Goal: Communication & Community: Answer question/provide support

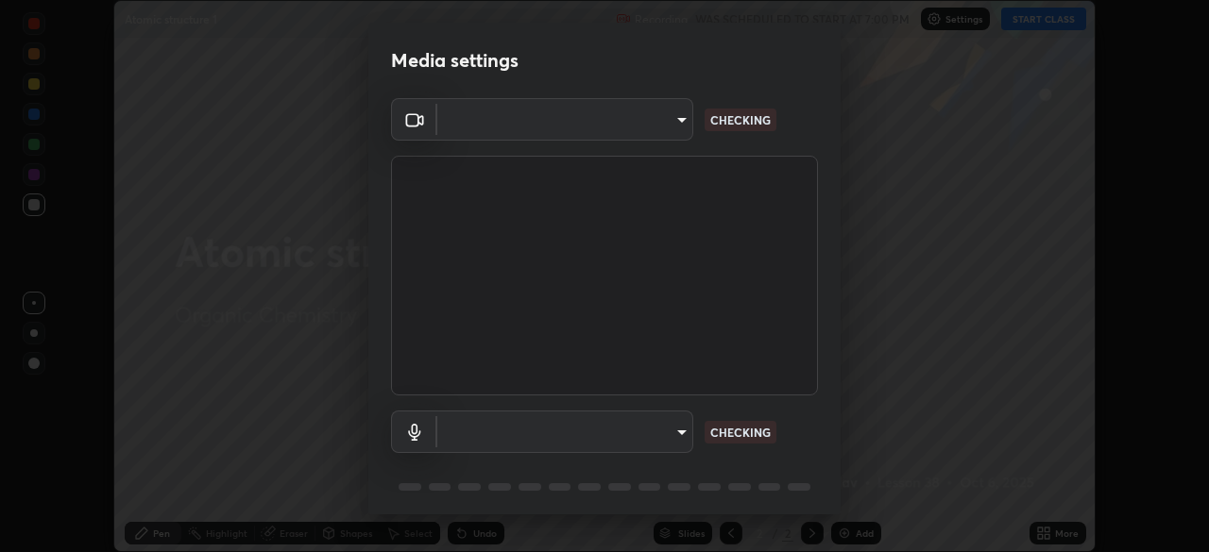
scroll to position [552, 1209]
type input "c6d9f4fad3682c18dafb571cd2331b3ecaaf554884ec2734a231d331960bfaec"
click at [685, 437] on body "Erase all Atomic structure 1 Recording WAS SCHEDULED TO START AT 7:00 PM Settin…" at bounding box center [604, 276] width 1209 height 552
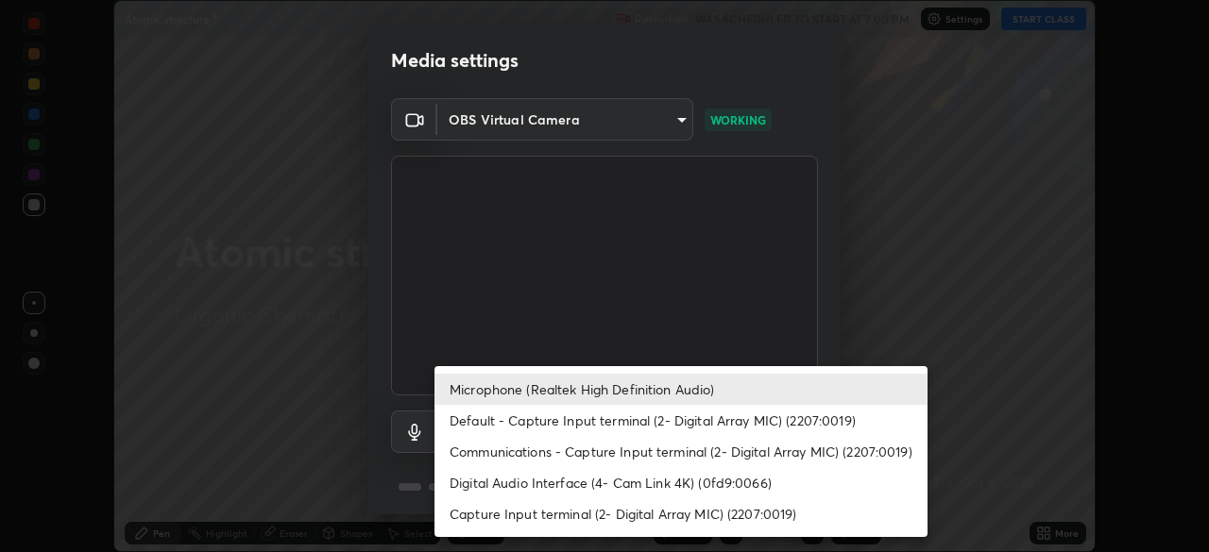
click at [620, 422] on li "Default - Capture Input terminal (2- Digital Array MIC) (2207:0019)" at bounding box center [680, 420] width 493 height 31
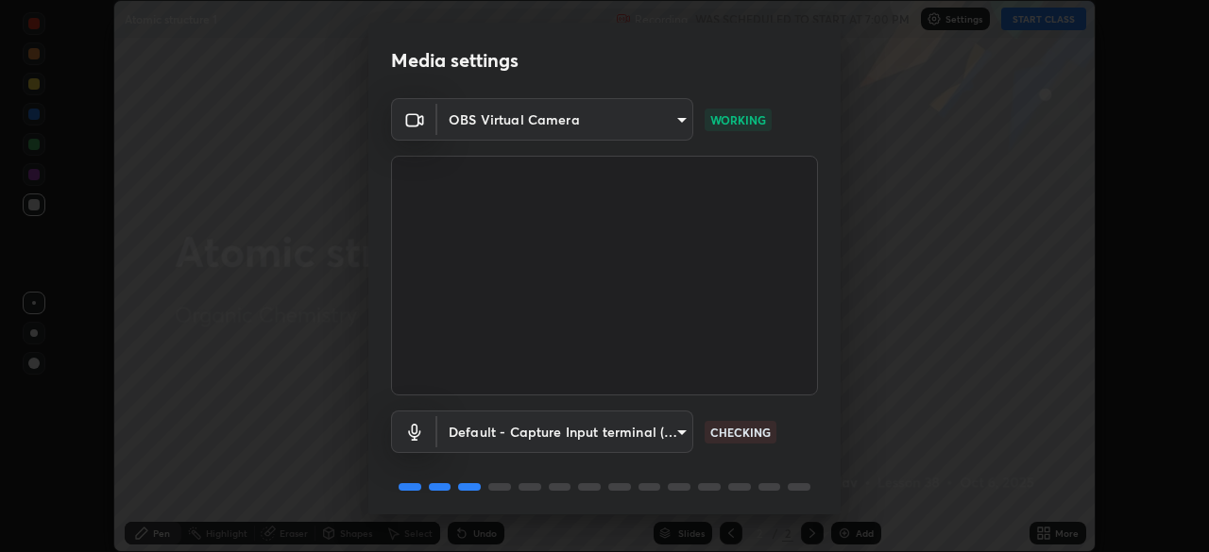
click at [612, 444] on body "Erase all Atomic structure 1 Recording WAS SCHEDULED TO START AT 7:00 PM Settin…" at bounding box center [604, 276] width 1209 height 552
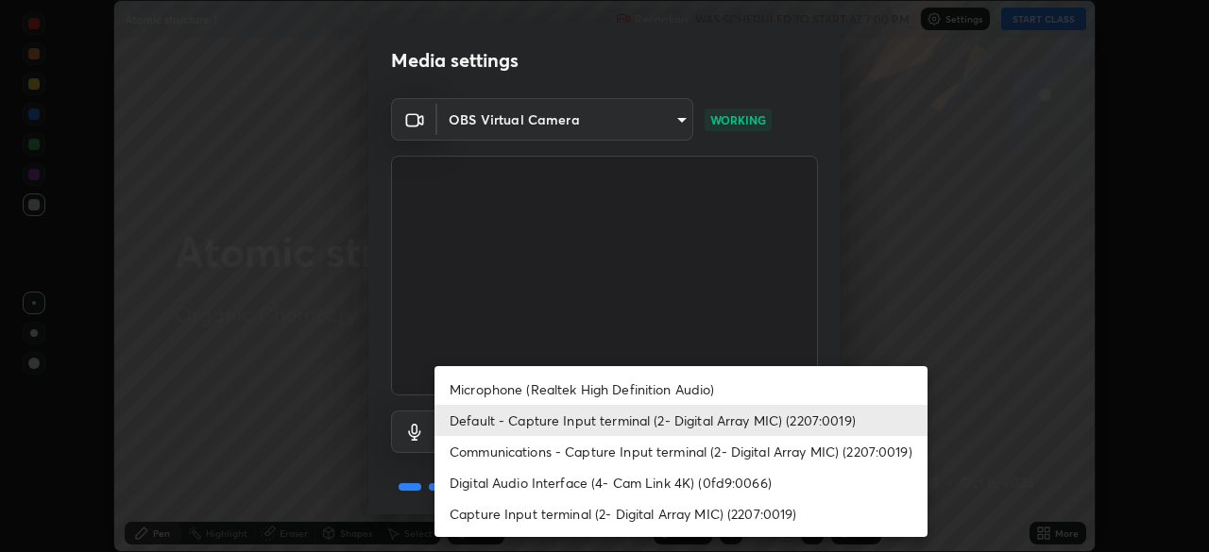
click at [603, 388] on li "Microphone (Realtek High Definition Audio)" at bounding box center [680, 389] width 493 height 31
type input "08d2579e0e28a31325e46f1a0935fd135ddd04ca2428966b5fd78fa4b1a724ef"
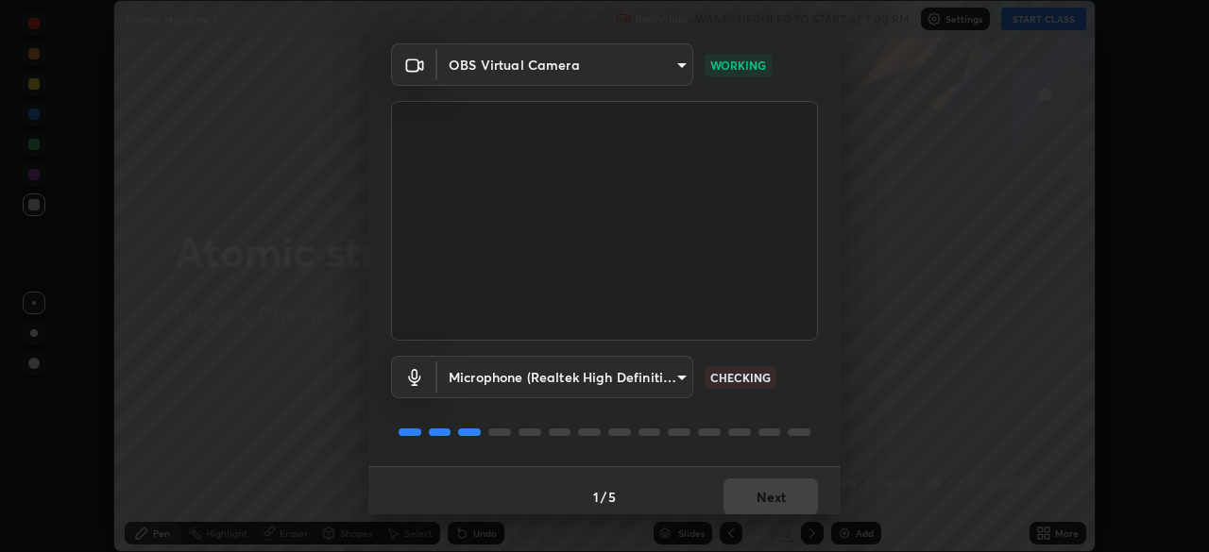
scroll to position [67, 0]
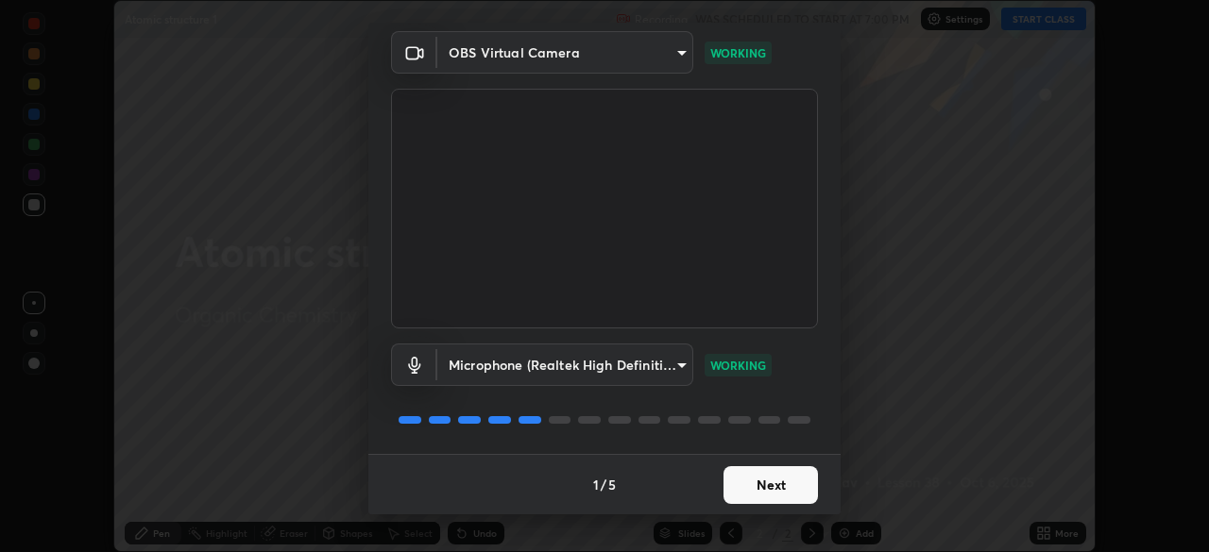
click at [770, 489] on button "Next" at bounding box center [770, 486] width 94 height 38
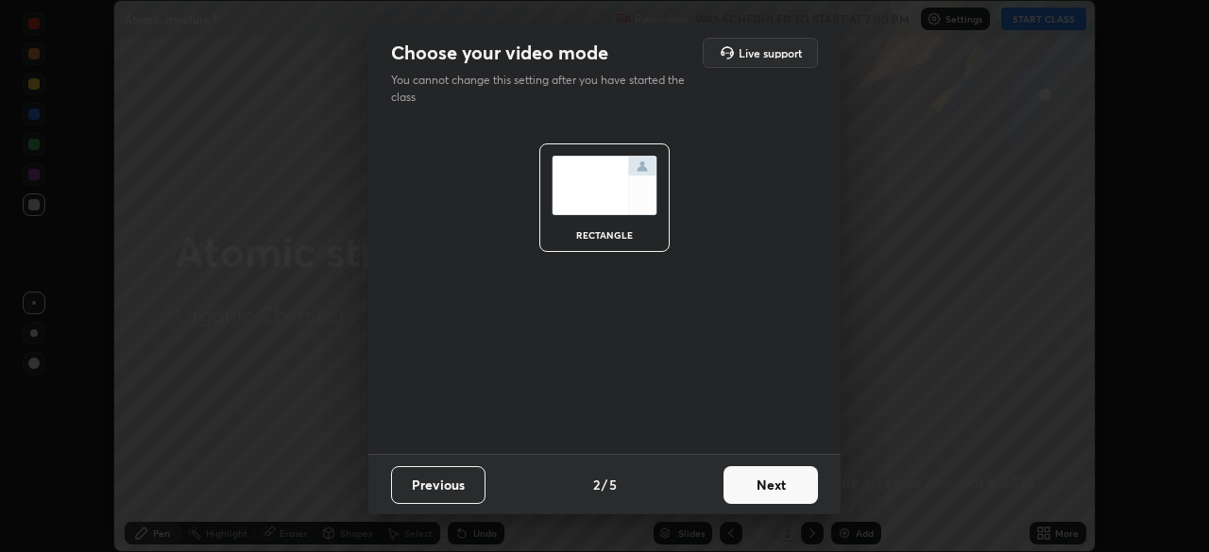
scroll to position [0, 0]
click at [769, 492] on button "Next" at bounding box center [770, 486] width 94 height 38
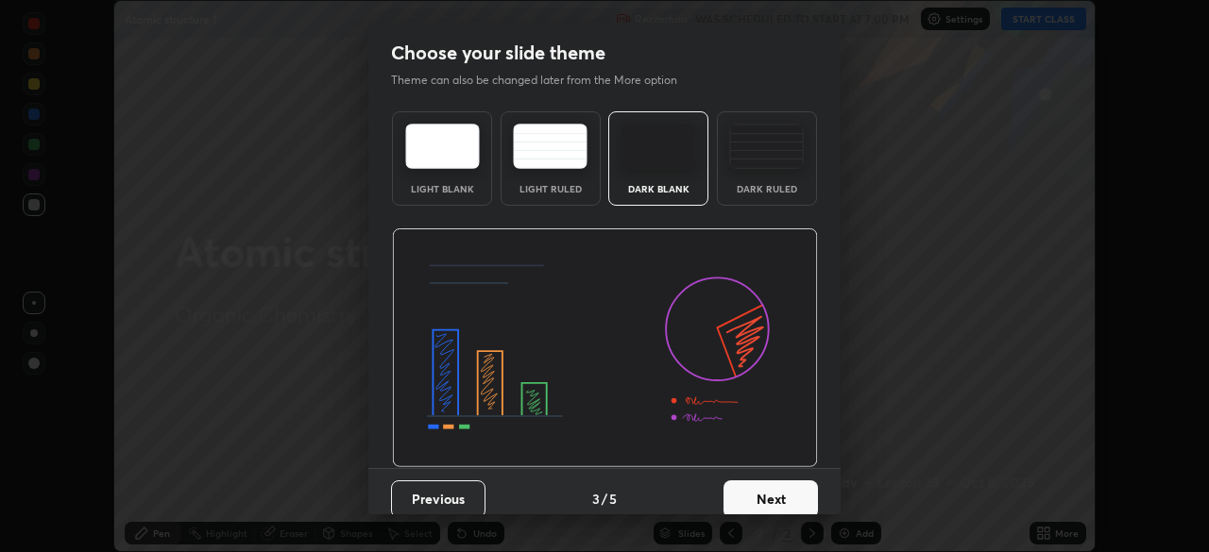
click at [761, 494] on button "Next" at bounding box center [770, 500] width 94 height 38
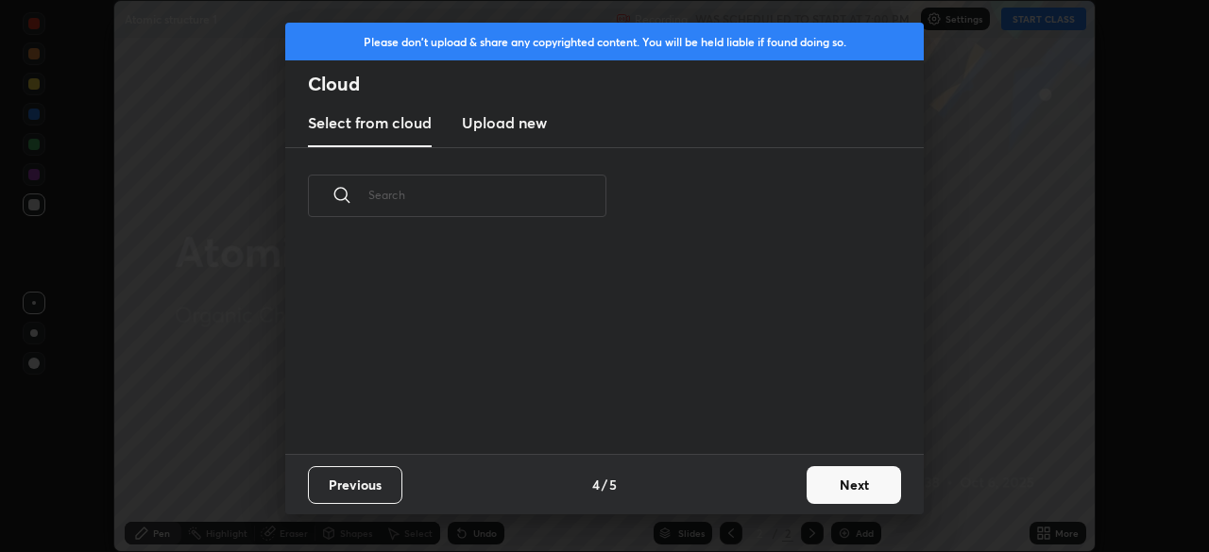
click at [760, 493] on div "Previous 4 / 5 Next" at bounding box center [604, 484] width 638 height 60
click at [843, 485] on button "Next" at bounding box center [854, 486] width 94 height 38
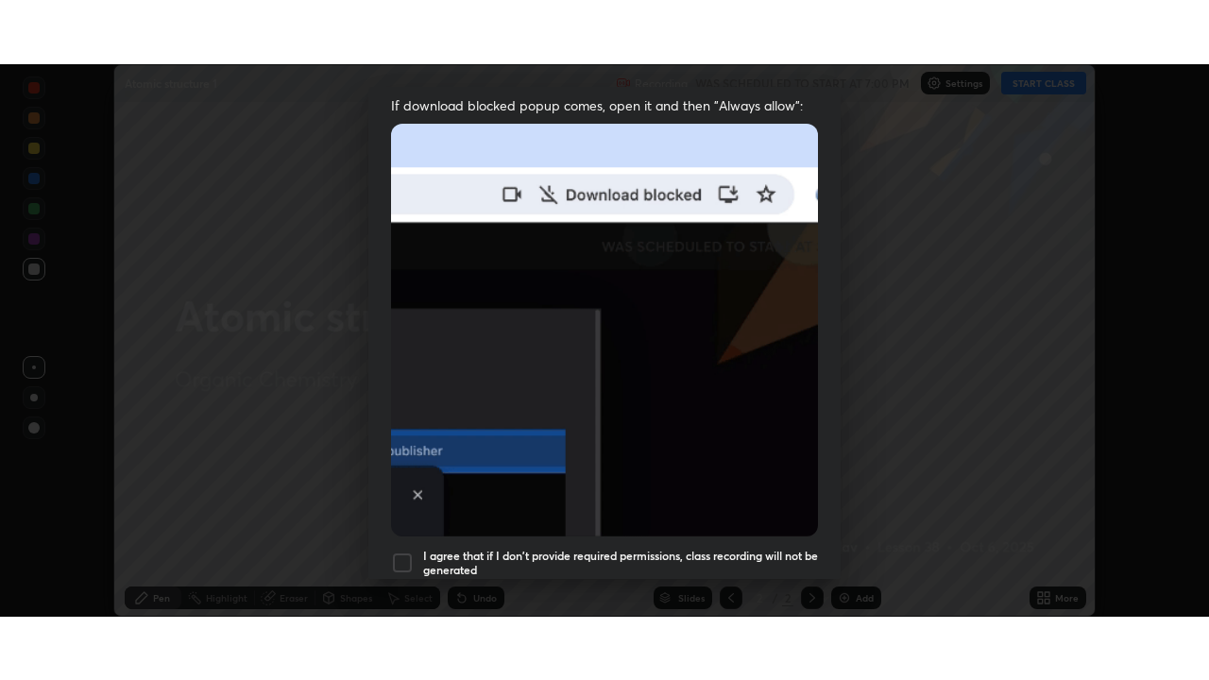
scroll to position [452, 0]
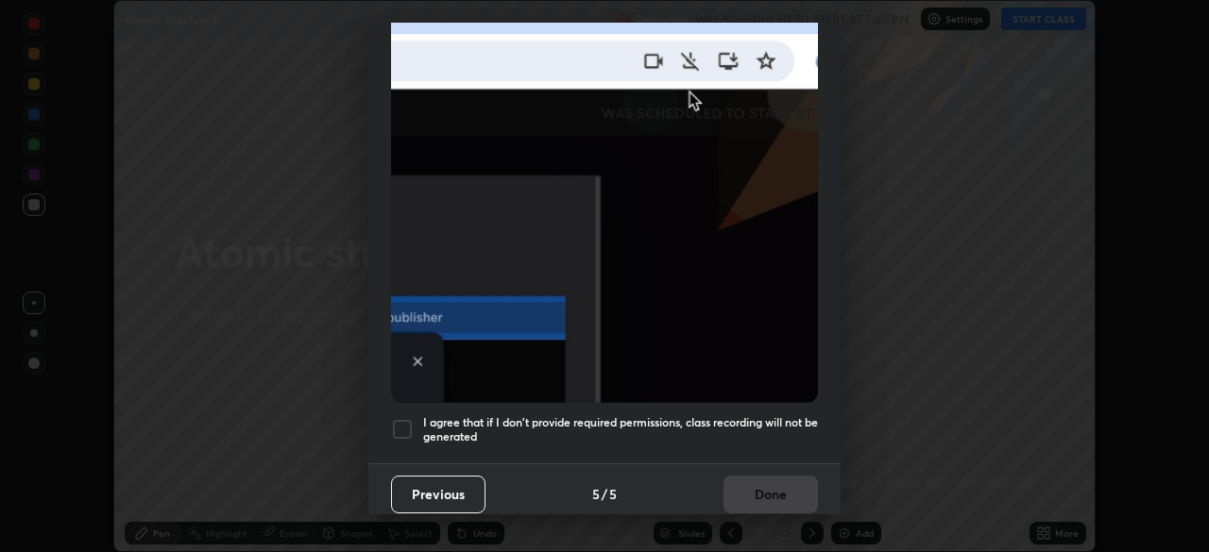
click at [403, 424] on div at bounding box center [402, 429] width 23 height 23
click at [742, 495] on button "Done" at bounding box center [770, 495] width 94 height 38
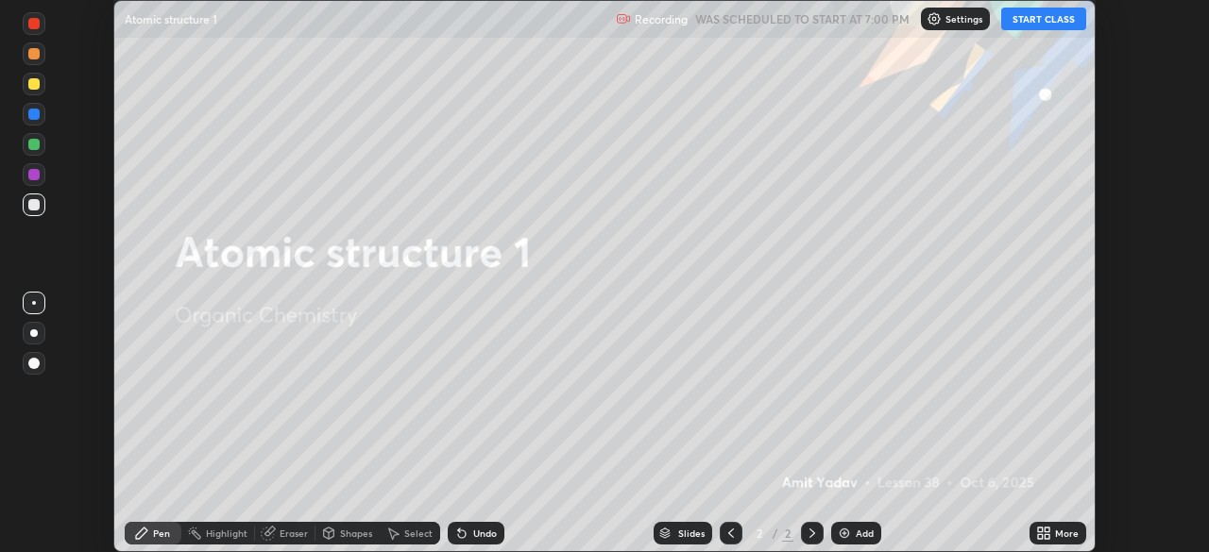
click at [1046, 539] on icon at bounding box center [1047, 537] width 5 height 5
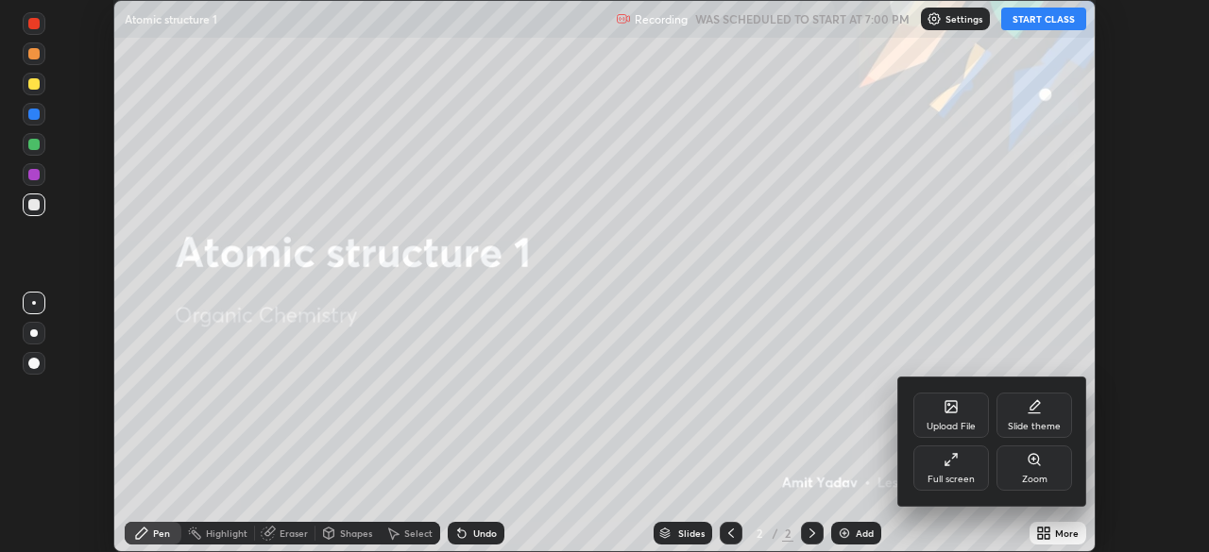
click at [962, 479] on div "Full screen" at bounding box center [950, 479] width 47 height 9
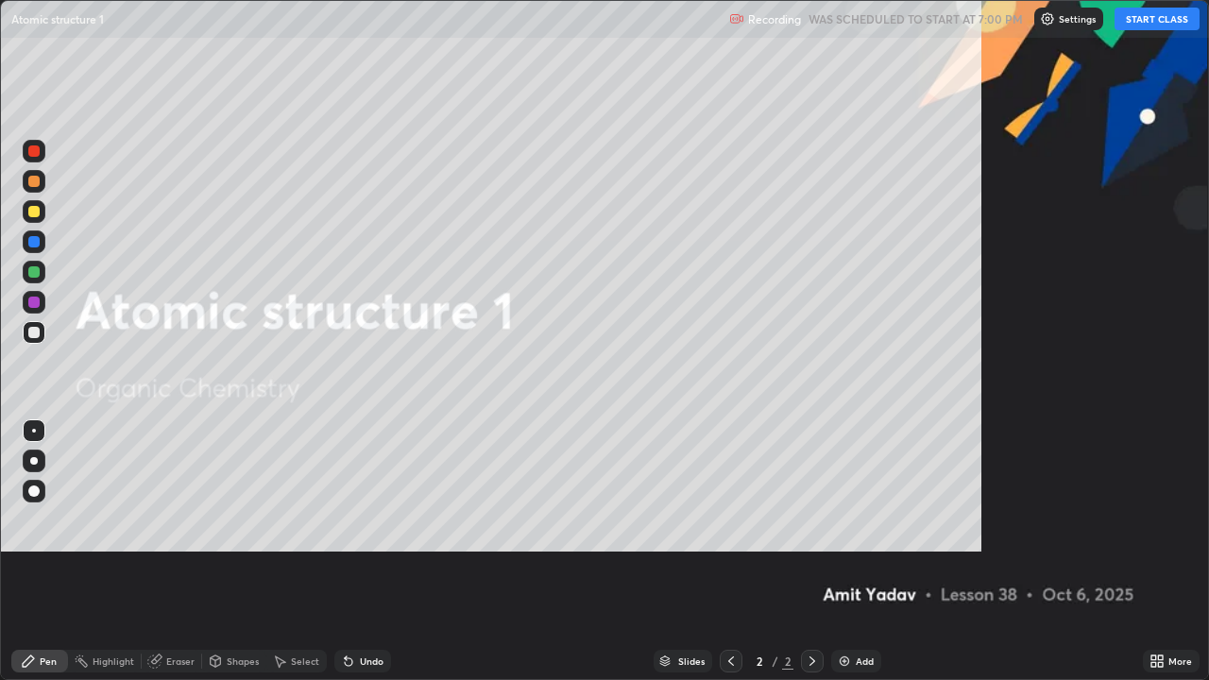
scroll to position [680, 1209]
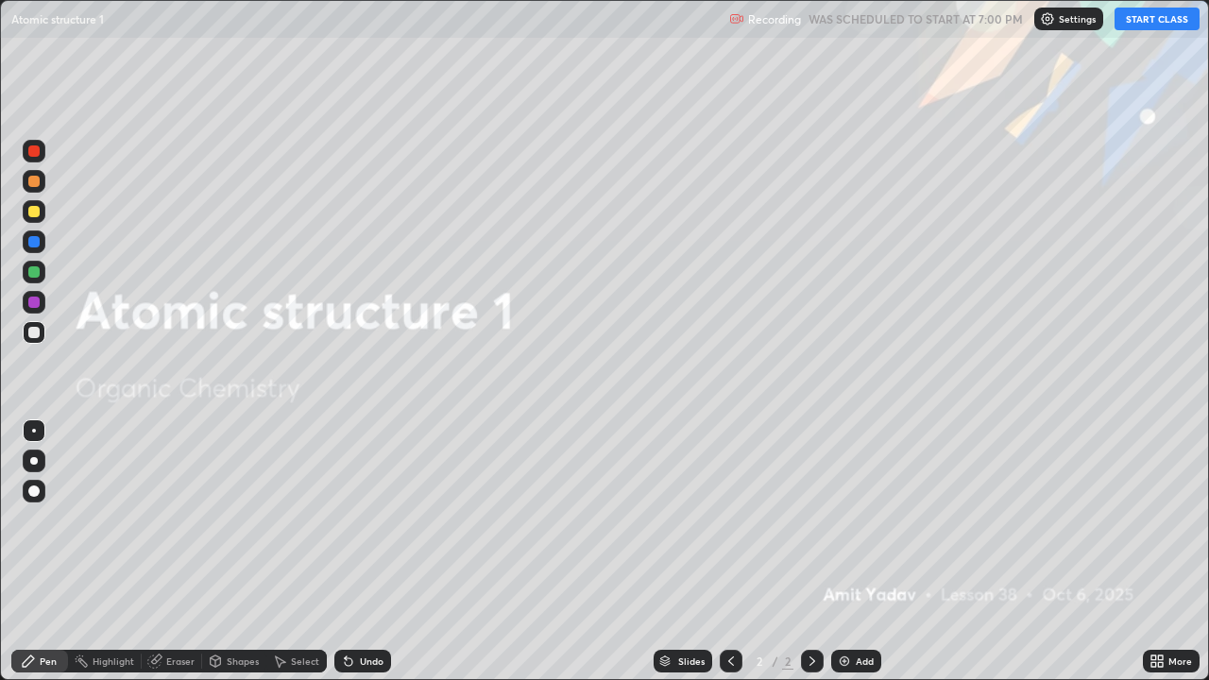
click at [1159, 21] on button "START CLASS" at bounding box center [1156, 19] width 85 height 23
click at [838, 552] on img at bounding box center [844, 661] width 15 height 15
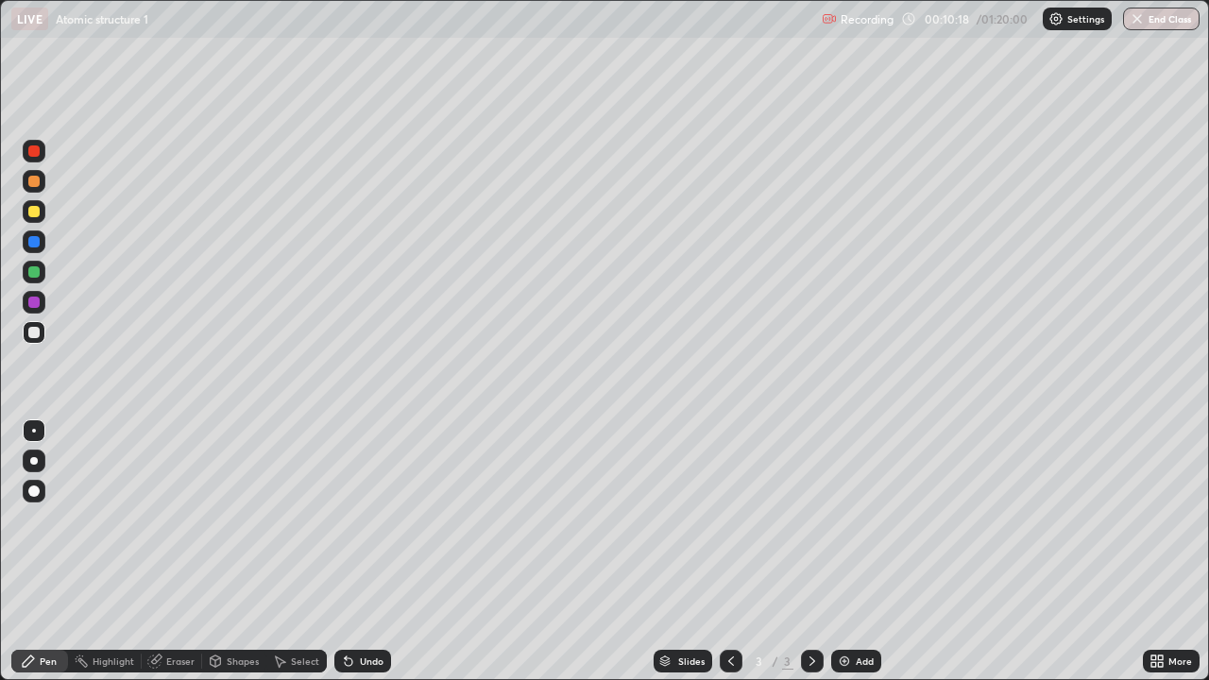
click at [33, 212] on div at bounding box center [33, 211] width 11 height 11
click at [33, 333] on div at bounding box center [33, 332] width 11 height 11
click at [37, 337] on div at bounding box center [33, 332] width 11 height 11
click at [363, 552] on div "Undo" at bounding box center [372, 660] width 24 height 9
click at [364, 552] on div "Undo" at bounding box center [372, 660] width 24 height 9
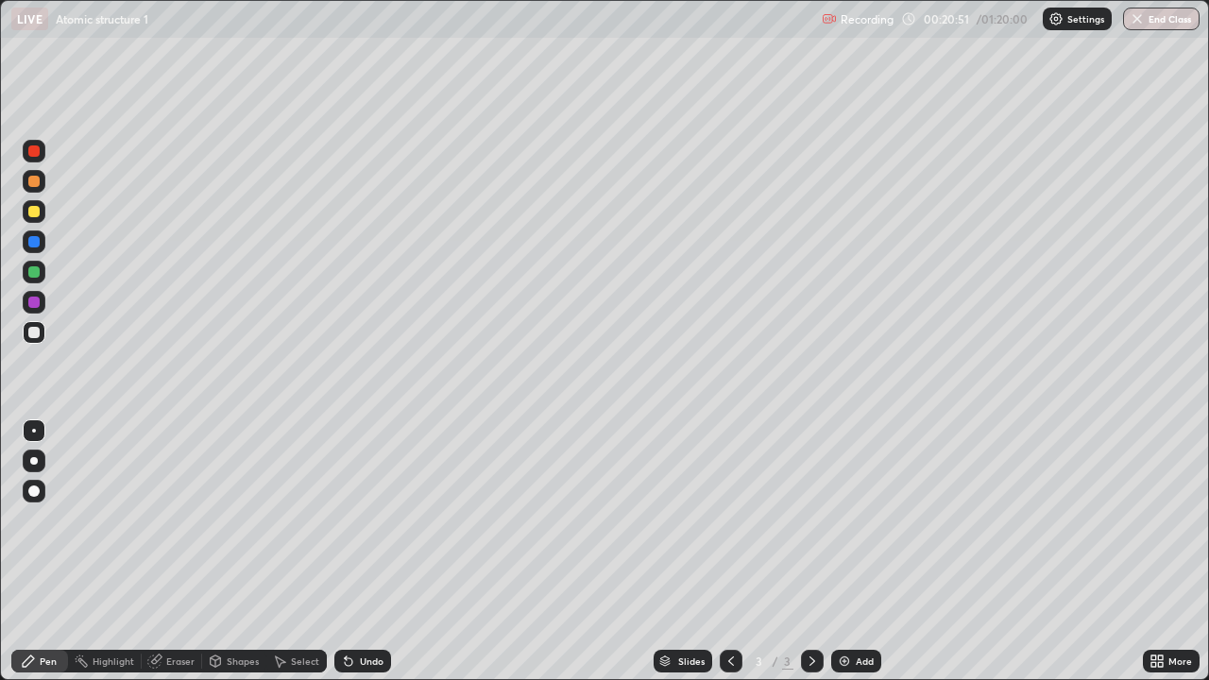
click at [363, 552] on div "Undo" at bounding box center [372, 660] width 24 height 9
click at [360, 552] on div "Undo" at bounding box center [372, 660] width 24 height 9
click at [365, 552] on div "Undo" at bounding box center [372, 660] width 24 height 9
click at [366, 552] on div "Undo" at bounding box center [372, 660] width 24 height 9
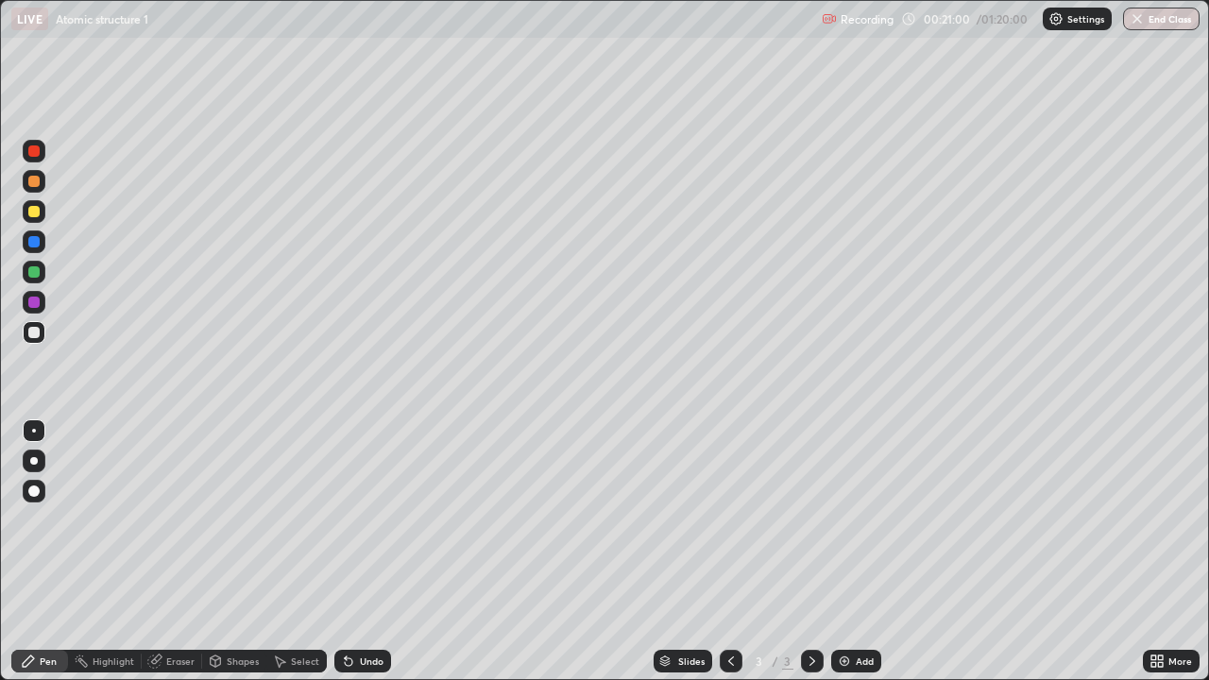
click at [364, 552] on div "Undo" at bounding box center [372, 660] width 24 height 9
click at [363, 552] on div "Undo" at bounding box center [372, 660] width 24 height 9
click at [356, 552] on div "Undo" at bounding box center [362, 661] width 57 height 23
click at [360, 552] on div "Undo" at bounding box center [372, 660] width 24 height 9
click at [294, 552] on div "Select" at bounding box center [305, 660] width 28 height 9
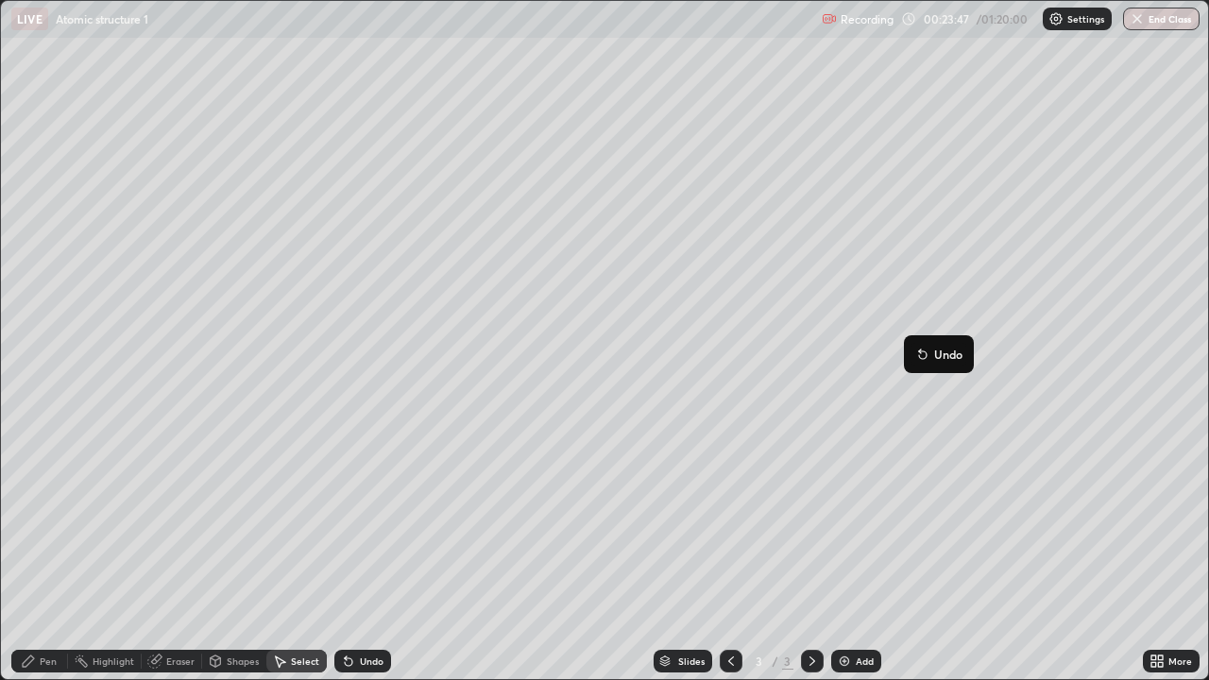
click at [173, 552] on div "Eraser" at bounding box center [172, 661] width 60 height 23
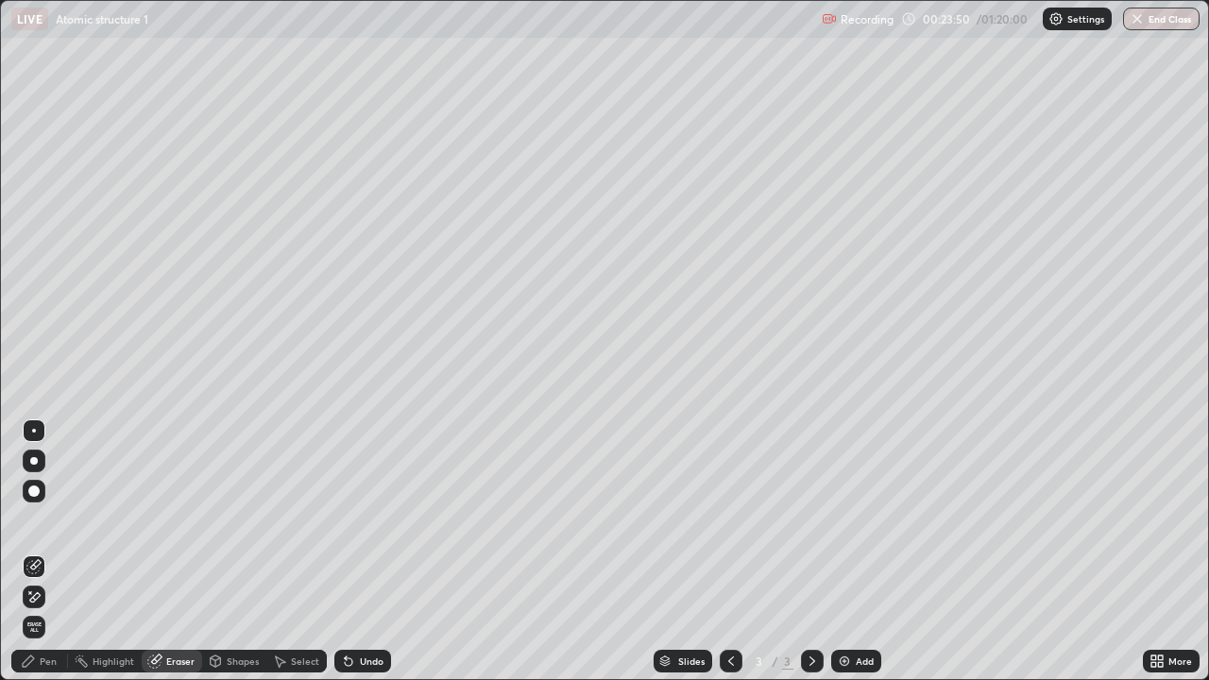
click at [57, 552] on div "Pen" at bounding box center [39, 661] width 57 height 23
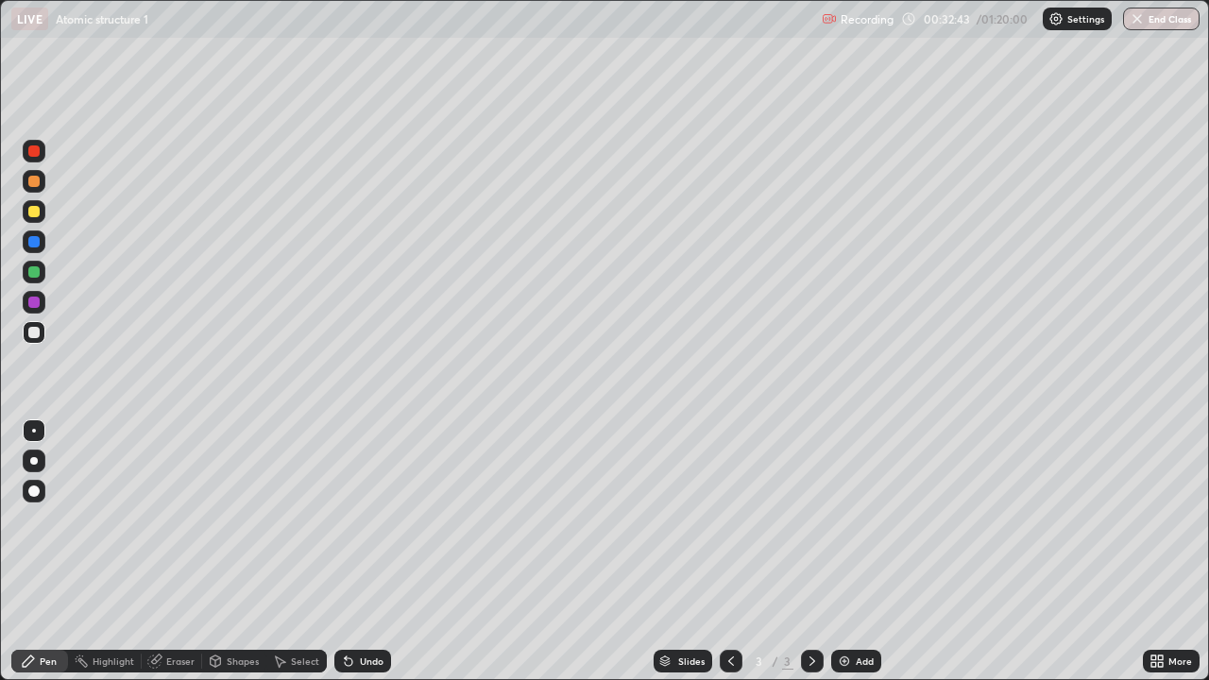
click at [603, 552] on div "Slides 3 / 3 Add" at bounding box center [767, 661] width 752 height 38
click at [839, 552] on img at bounding box center [844, 661] width 15 height 15
click at [833, 552] on div "Add" at bounding box center [856, 661] width 50 height 23
click at [43, 216] on div at bounding box center [34, 211] width 23 height 23
click at [364, 552] on div "Undo" at bounding box center [372, 660] width 24 height 9
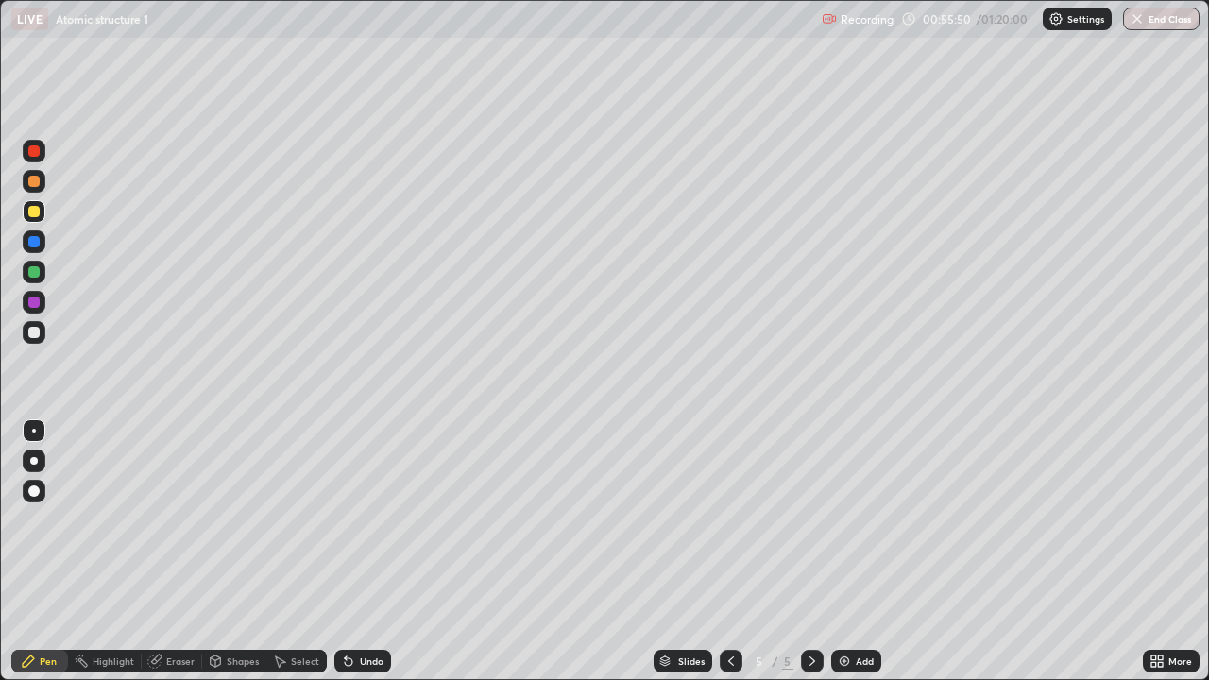
click at [367, 552] on div "Undo" at bounding box center [372, 660] width 24 height 9
click at [366, 552] on div "Undo" at bounding box center [372, 660] width 24 height 9
click at [368, 552] on div "Undo" at bounding box center [372, 660] width 24 height 9
click at [373, 552] on div "Undo" at bounding box center [372, 660] width 24 height 9
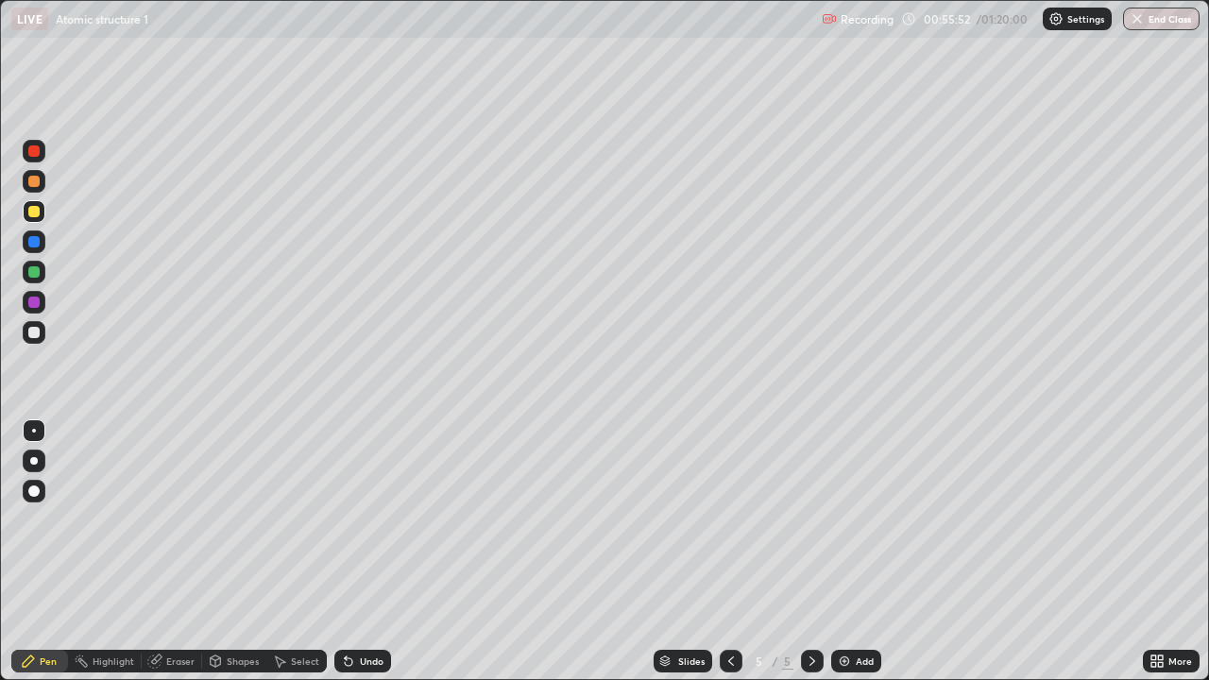
click at [370, 552] on div "Undo" at bounding box center [372, 660] width 24 height 9
click at [382, 552] on div "Undo" at bounding box center [362, 661] width 57 height 23
click at [1160, 28] on button "End Class" at bounding box center [1161, 19] width 76 height 23
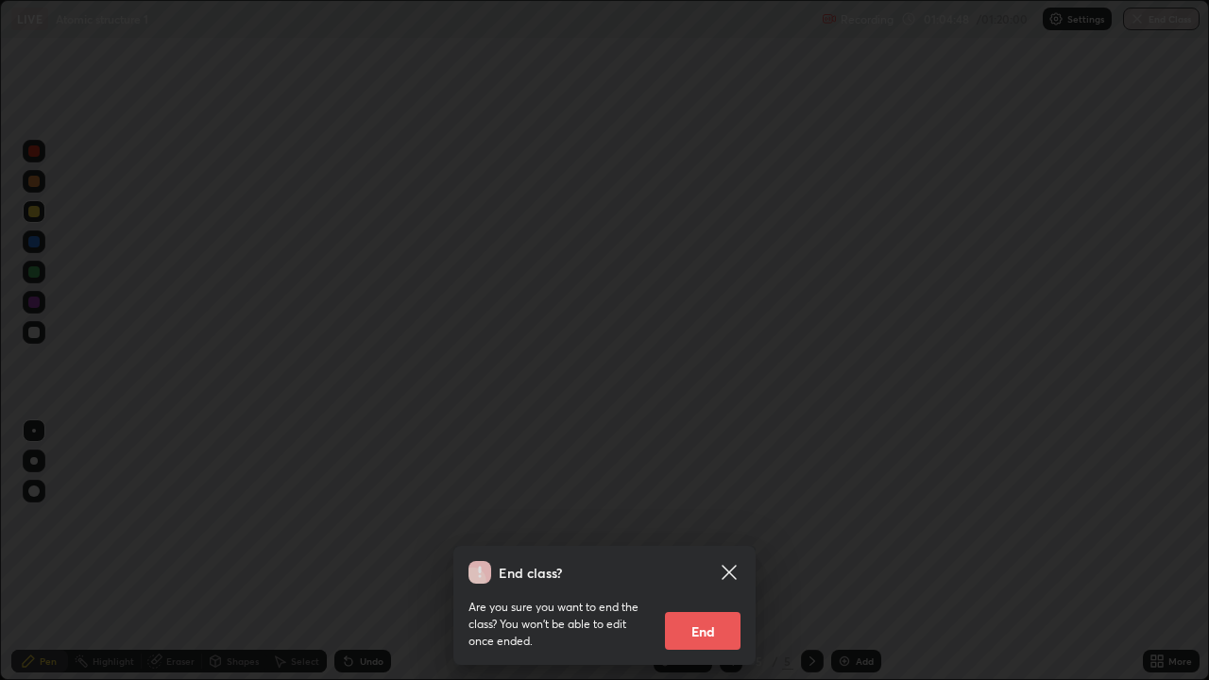
click at [699, 552] on button "End" at bounding box center [703, 631] width 76 height 38
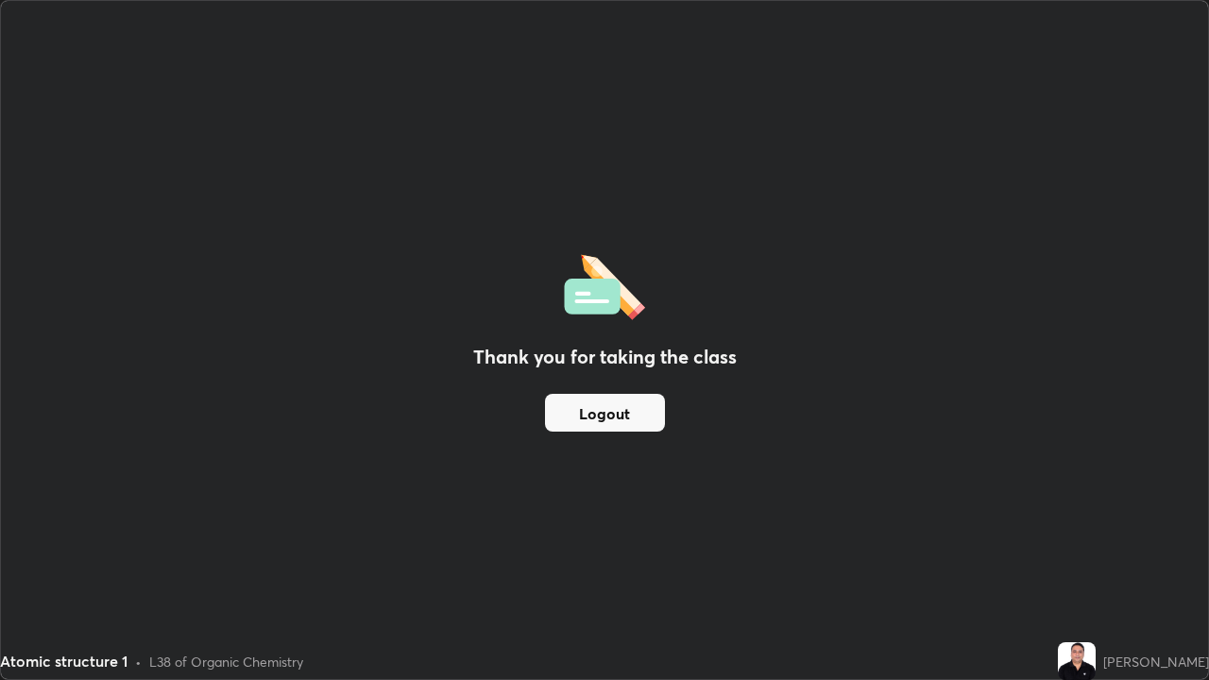
click at [702, 552] on div "Thank you for taking the class Logout" at bounding box center [604, 340] width 1207 height 678
